Goal: Check status: Check status

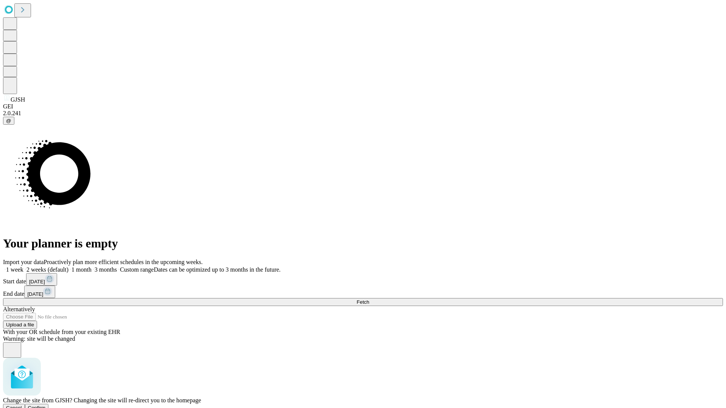
click at [46, 405] on span "Confirm" at bounding box center [37, 408] width 18 height 6
click at [68, 266] on label "2 weeks (default)" at bounding box center [45, 269] width 45 height 6
click at [369, 299] on span "Fetch" at bounding box center [362, 302] width 12 height 6
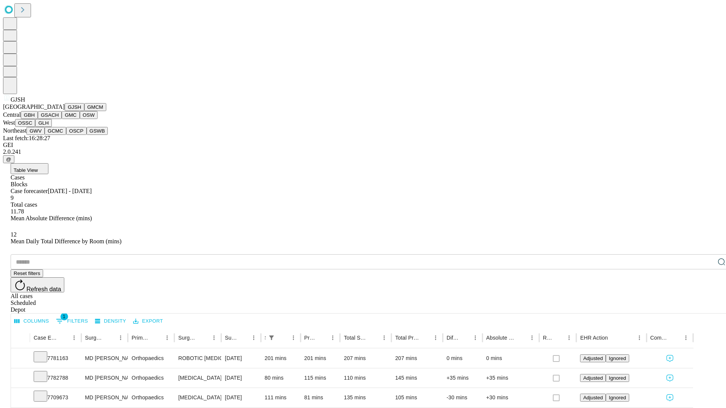
click at [84, 111] on button "GMCM" at bounding box center [95, 107] width 22 height 8
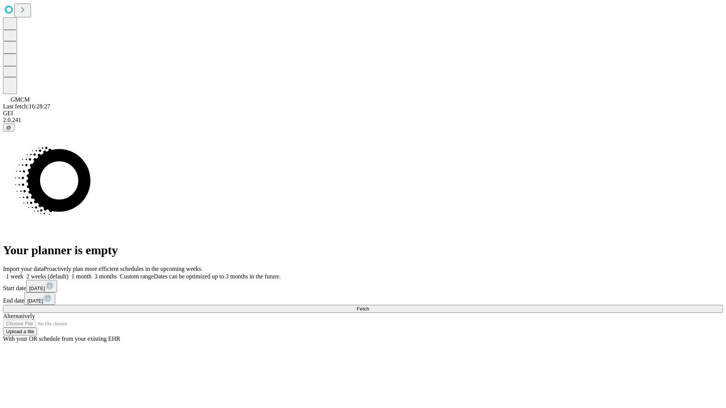
click at [68, 273] on label "2 weeks (default)" at bounding box center [45, 276] width 45 height 6
click at [369, 306] on span "Fetch" at bounding box center [362, 309] width 12 height 6
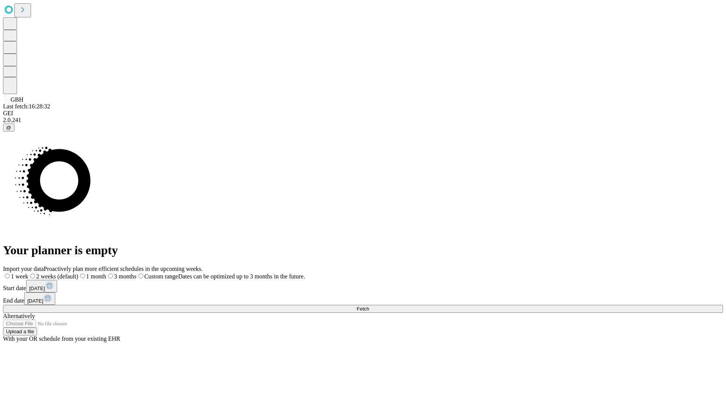
click at [369, 306] on span "Fetch" at bounding box center [362, 309] width 12 height 6
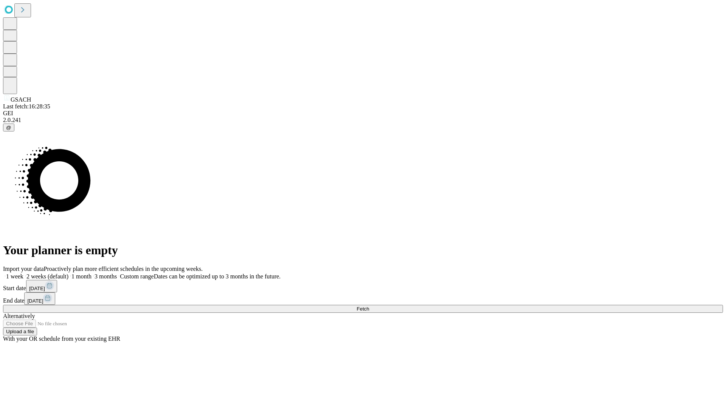
click at [369, 306] on span "Fetch" at bounding box center [362, 309] width 12 height 6
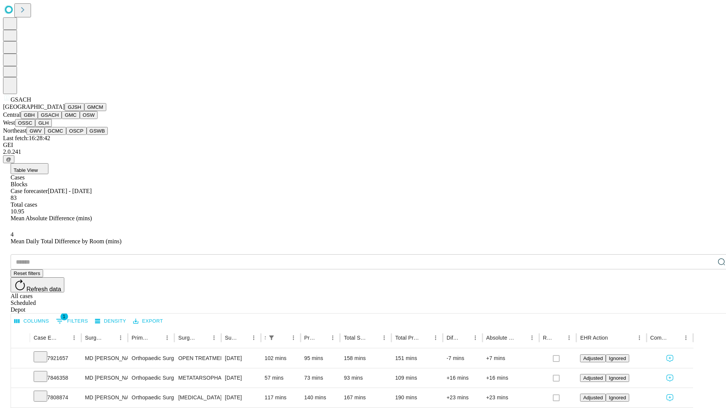
click at [62, 119] on button "GMC" at bounding box center [71, 115] width 18 height 8
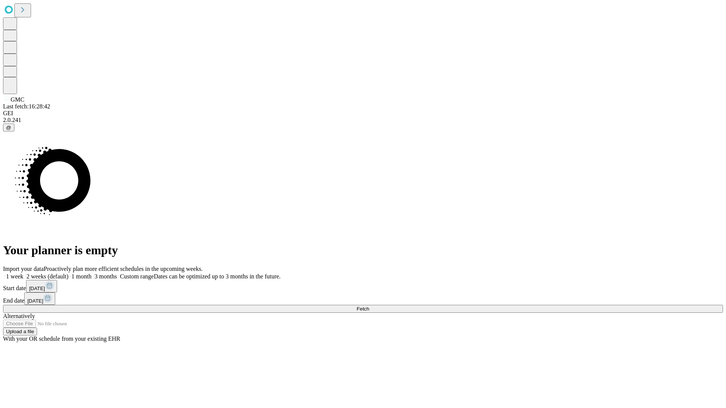
click at [369, 306] on span "Fetch" at bounding box center [362, 309] width 12 height 6
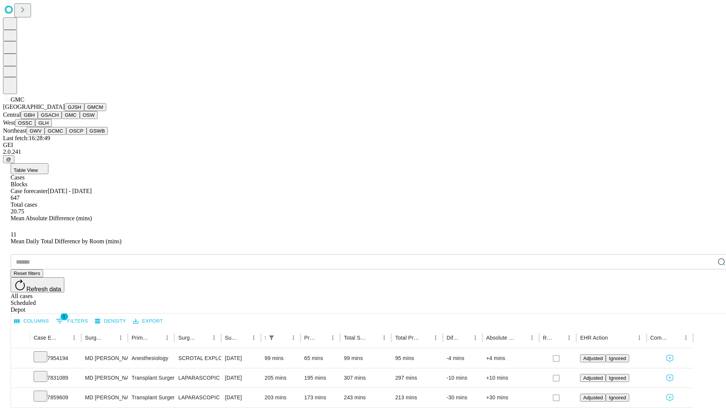
click at [80, 119] on button "OSW" at bounding box center [89, 115] width 18 height 8
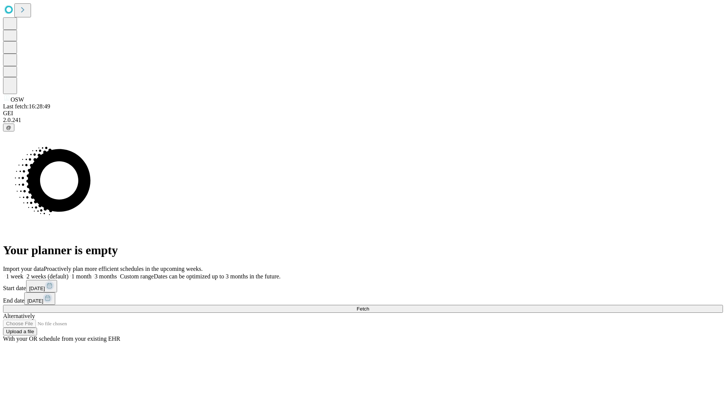
click at [68, 273] on label "2 weeks (default)" at bounding box center [45, 276] width 45 height 6
click at [369, 306] on span "Fetch" at bounding box center [362, 309] width 12 height 6
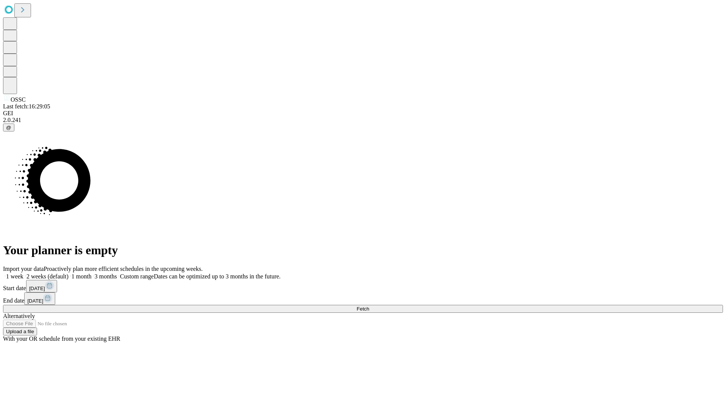
click at [369, 306] on span "Fetch" at bounding box center [362, 309] width 12 height 6
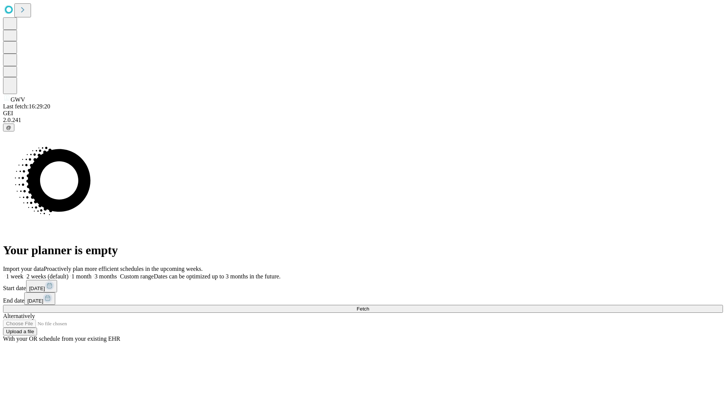
click at [68, 273] on label "2 weeks (default)" at bounding box center [45, 276] width 45 height 6
click at [369, 306] on span "Fetch" at bounding box center [362, 309] width 12 height 6
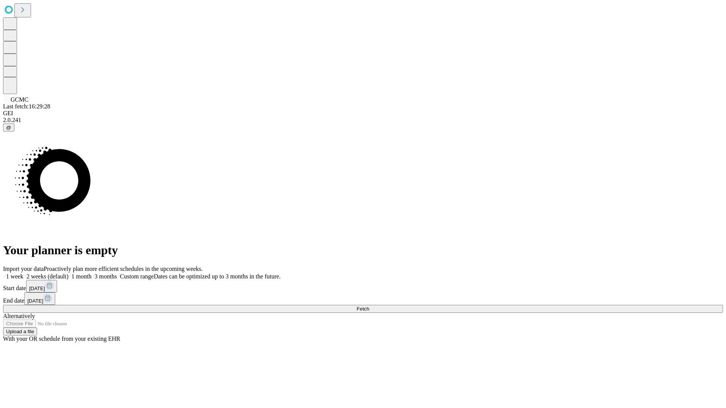
click at [68, 273] on label "2 weeks (default)" at bounding box center [45, 276] width 45 height 6
click at [369, 306] on span "Fetch" at bounding box center [362, 309] width 12 height 6
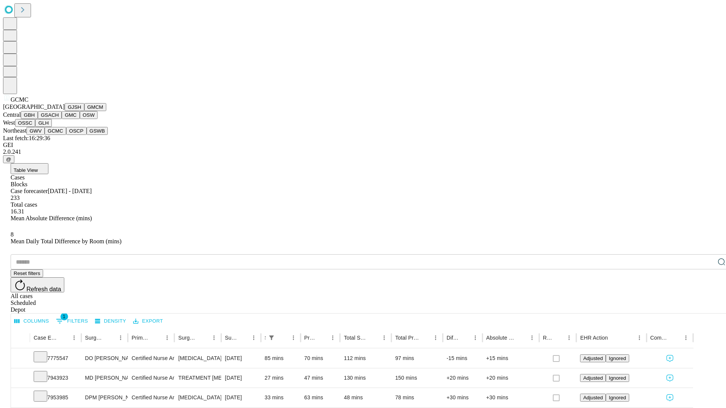
click at [66, 135] on button "OSCP" at bounding box center [76, 131] width 20 height 8
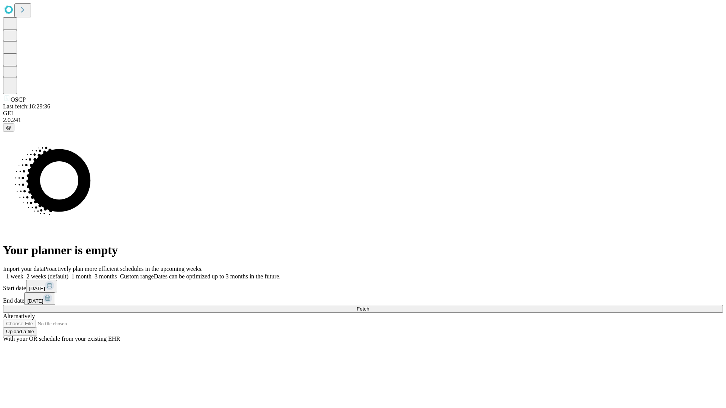
click at [68, 273] on label "2 weeks (default)" at bounding box center [45, 276] width 45 height 6
click at [369, 306] on span "Fetch" at bounding box center [362, 309] width 12 height 6
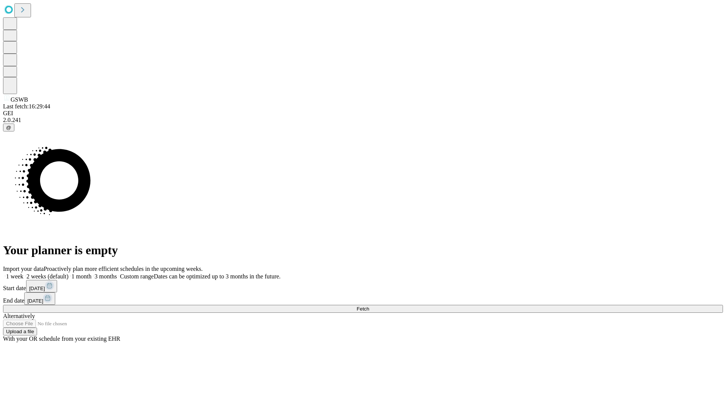
click at [68, 273] on label "2 weeks (default)" at bounding box center [45, 276] width 45 height 6
click at [369, 306] on span "Fetch" at bounding box center [362, 309] width 12 height 6
